Goal: Use online tool/utility: Utilize a website feature to perform a specific function

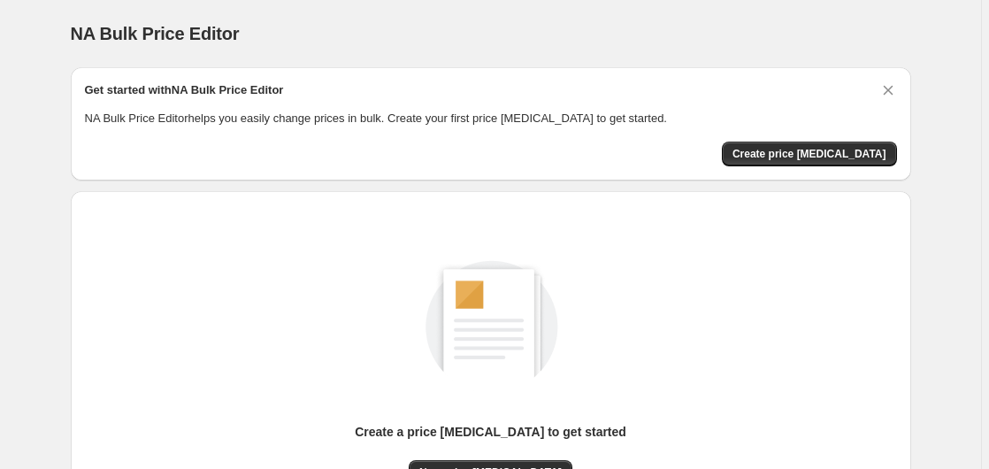
scroll to position [194, 0]
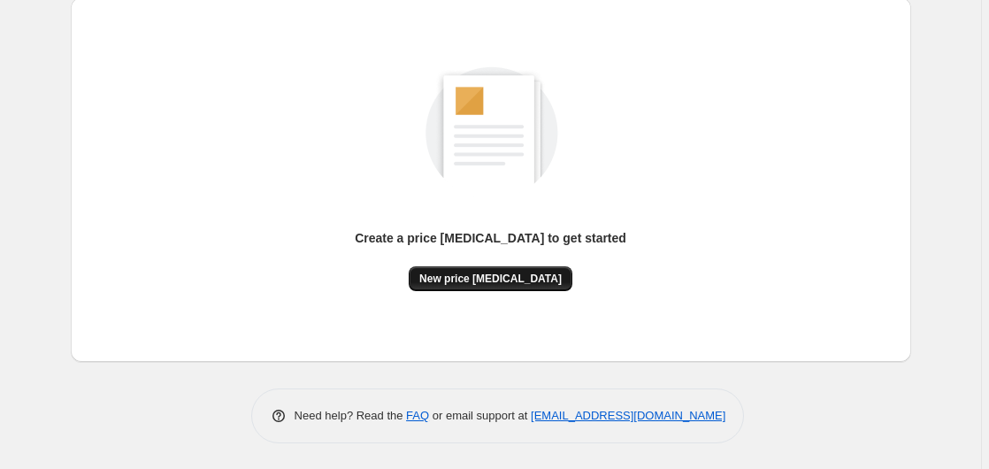
click at [479, 288] on button "New price [MEDICAL_DATA]" at bounding box center [491, 278] width 164 height 25
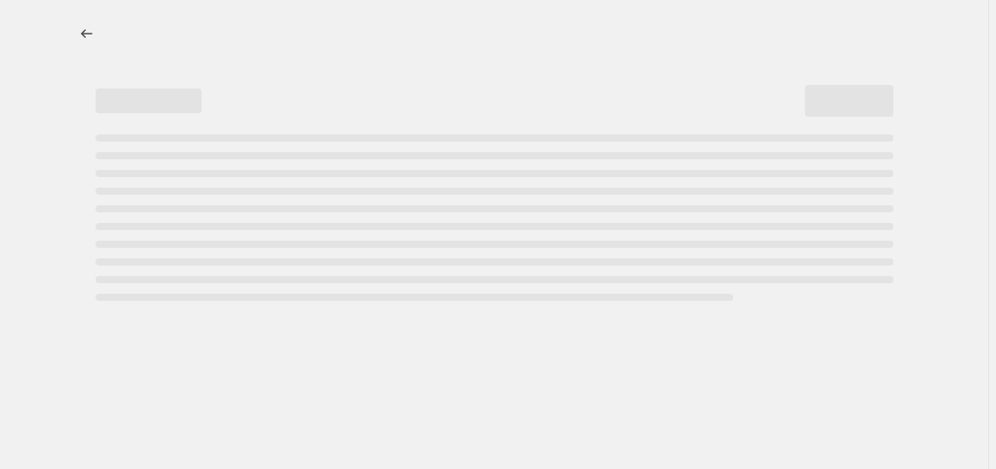
select select "percentage"
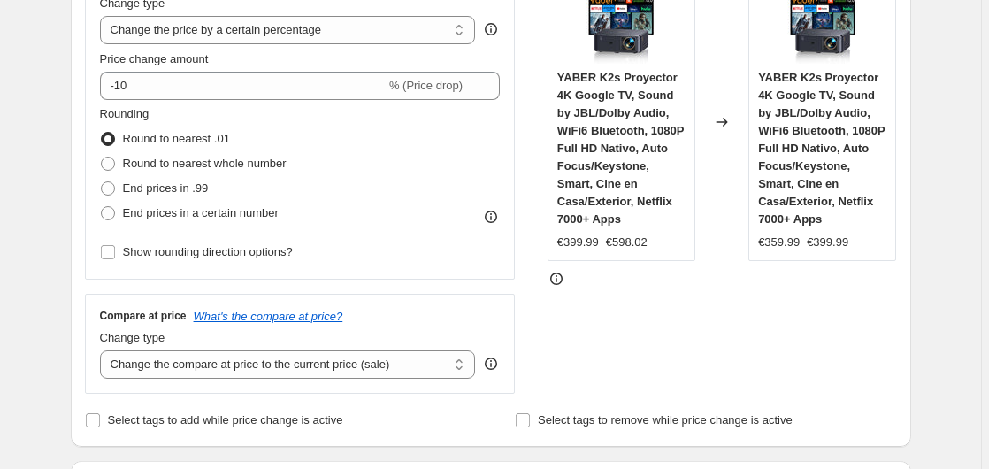
scroll to position [361, 0]
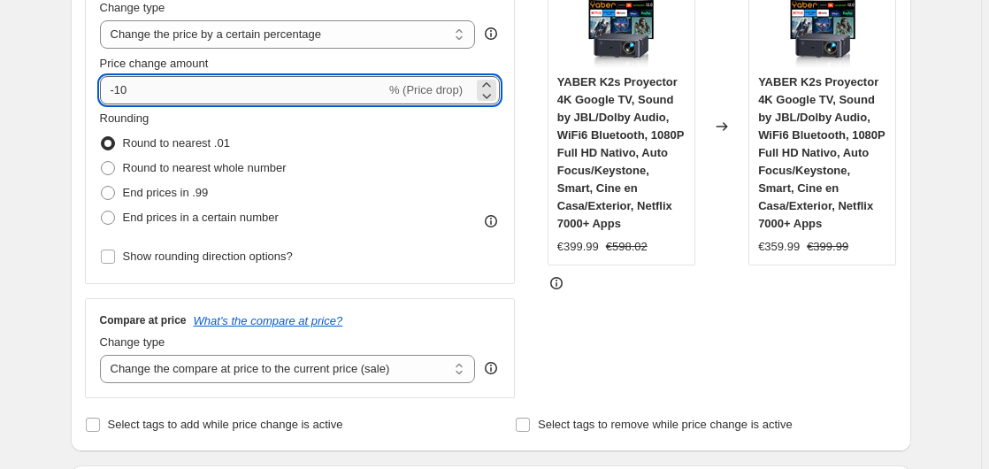
click at [196, 98] on input "-10" at bounding box center [243, 90] width 286 height 28
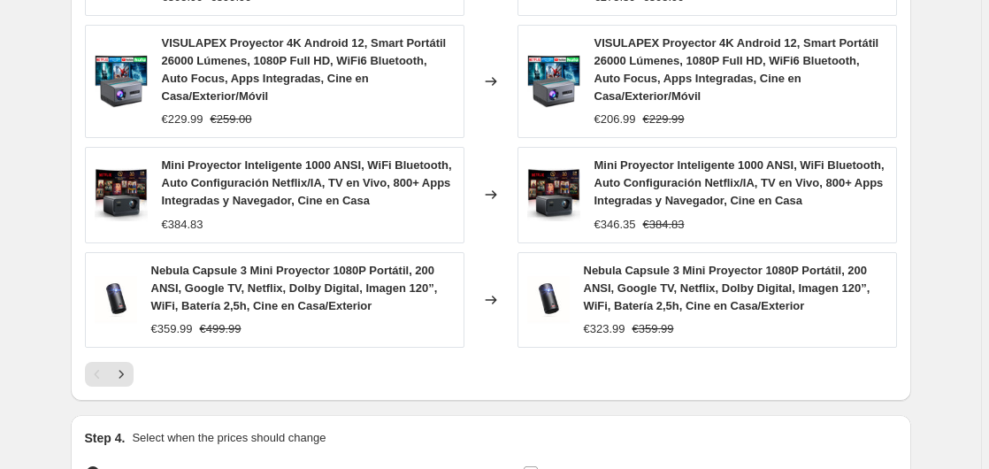
scroll to position [1470, 0]
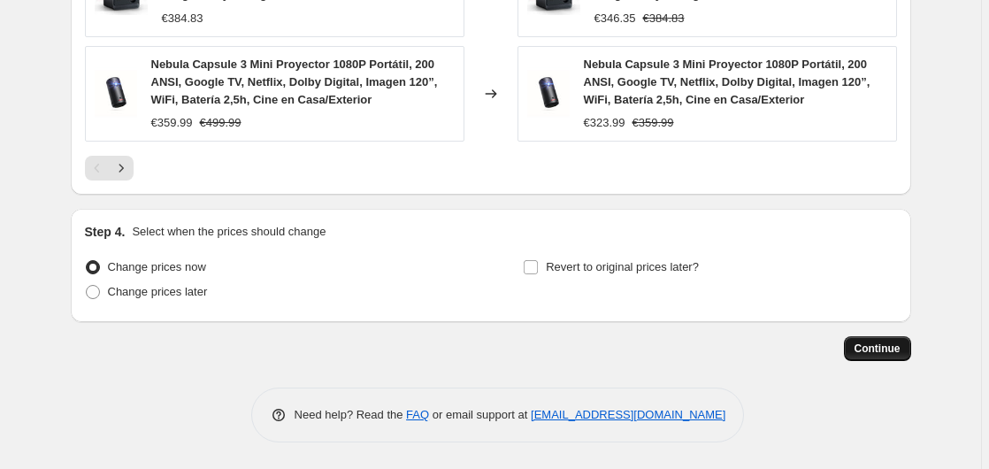
type input "-35"
click at [869, 348] on span "Continue" at bounding box center [877, 348] width 46 height 14
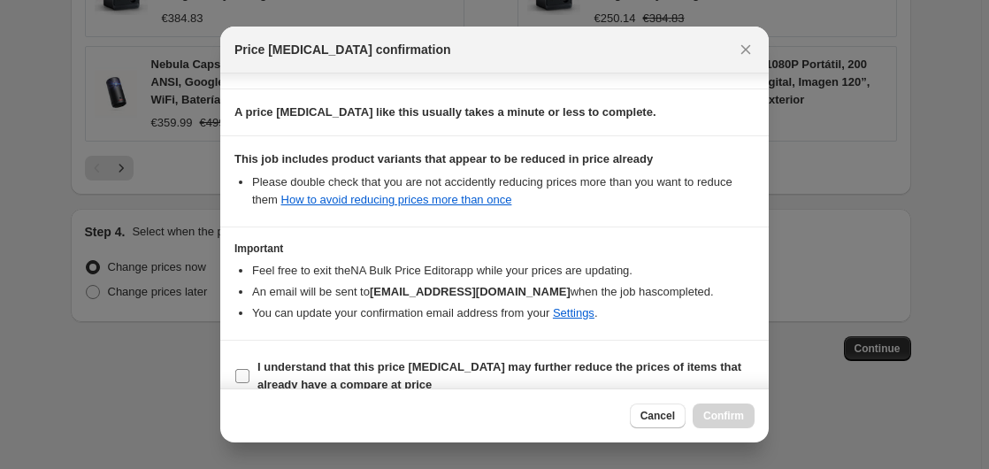
scroll to position [279, 0]
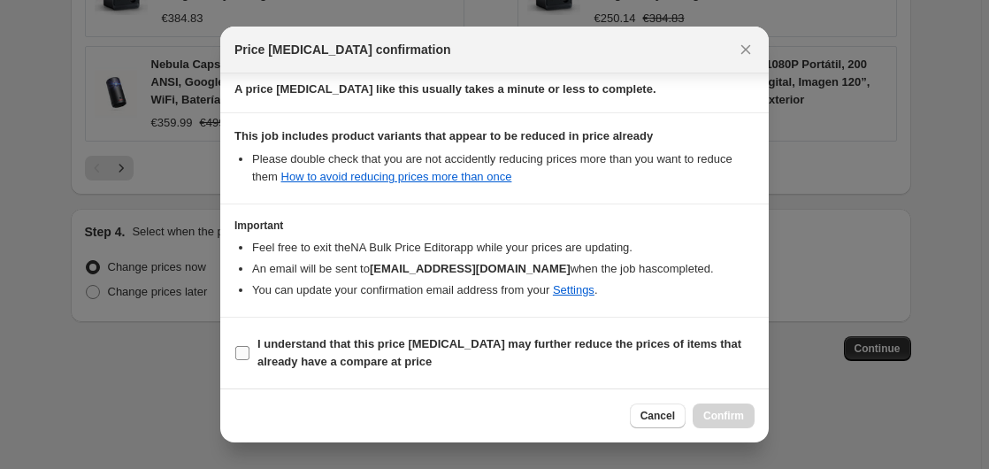
click at [312, 362] on b "I understand that this price [MEDICAL_DATA] may further reduce the prices of it…" at bounding box center [499, 352] width 484 height 31
click at [249, 360] on input "I understand that this price [MEDICAL_DATA] may further reduce the prices of it…" at bounding box center [242, 353] width 14 height 14
checkbox input "true"
click at [707, 406] on button "Confirm" at bounding box center [723, 415] width 62 height 25
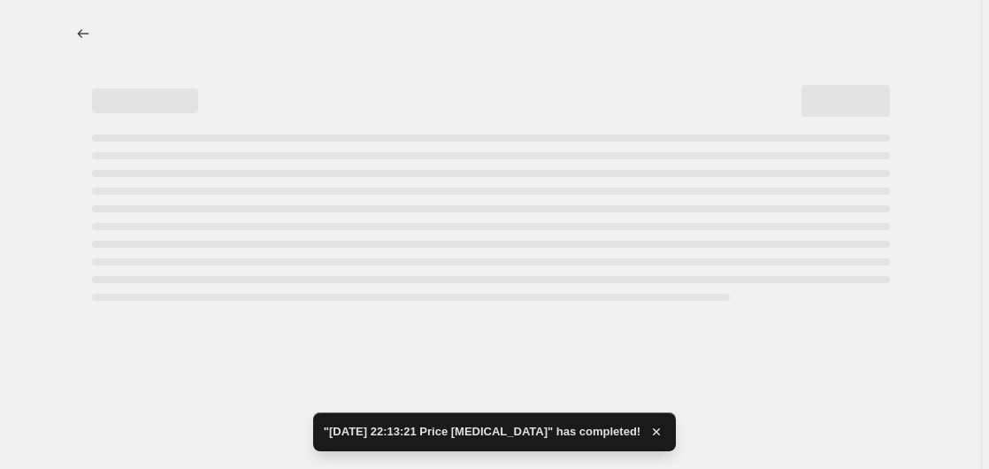
select select "percentage"
